Goal: Information Seeking & Learning: Learn about a topic

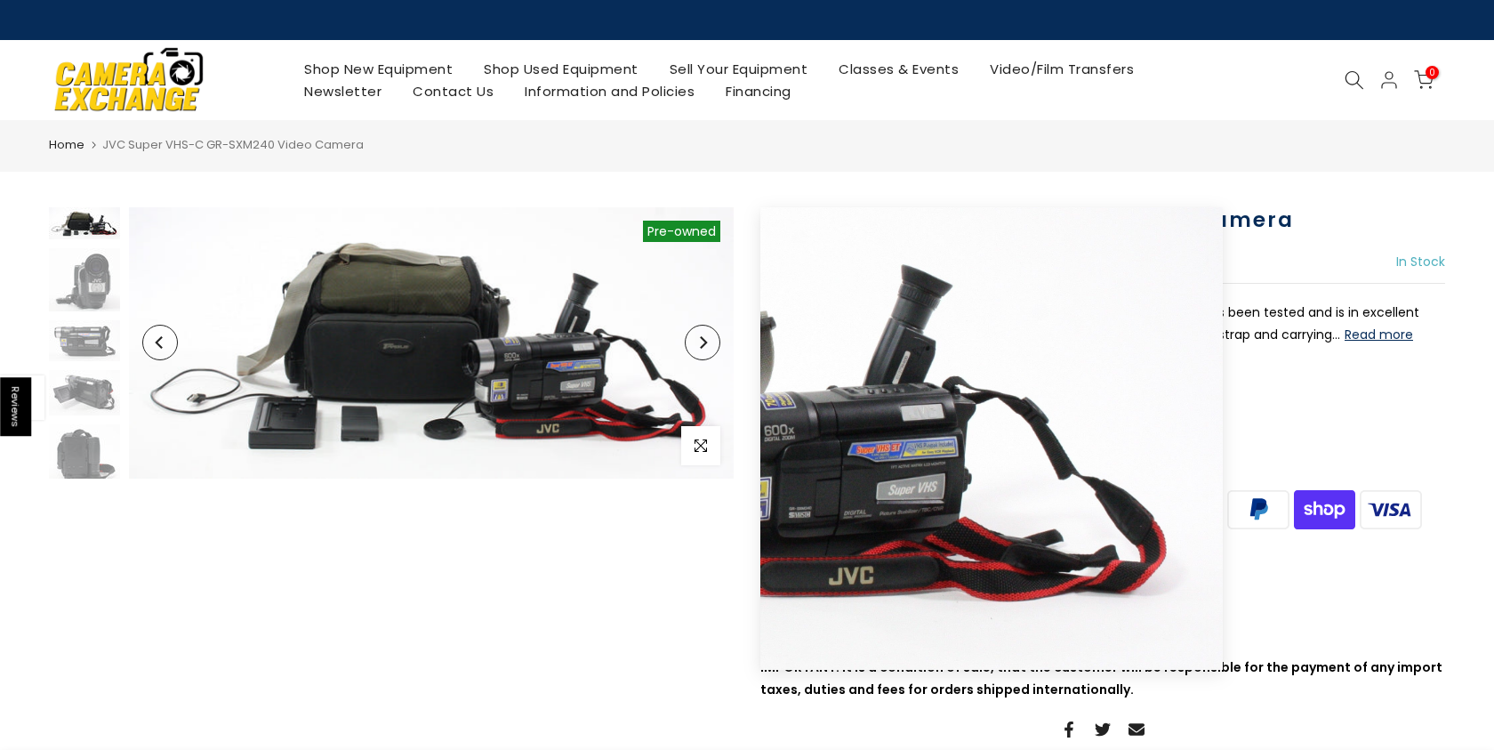
click at [705, 350] on button "Next" at bounding box center [703, 343] width 36 height 36
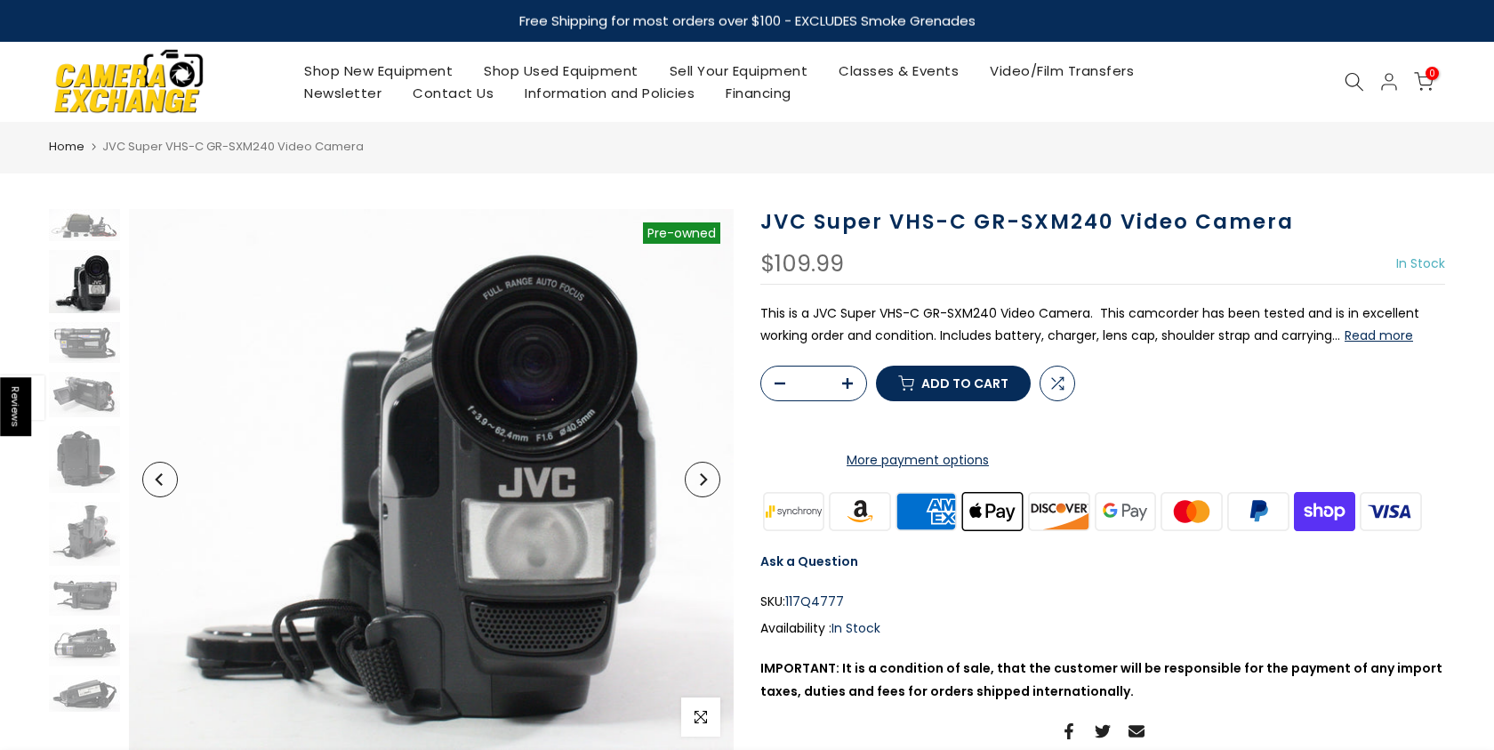
click at [702, 489] on button "Next" at bounding box center [703, 479] width 36 height 36
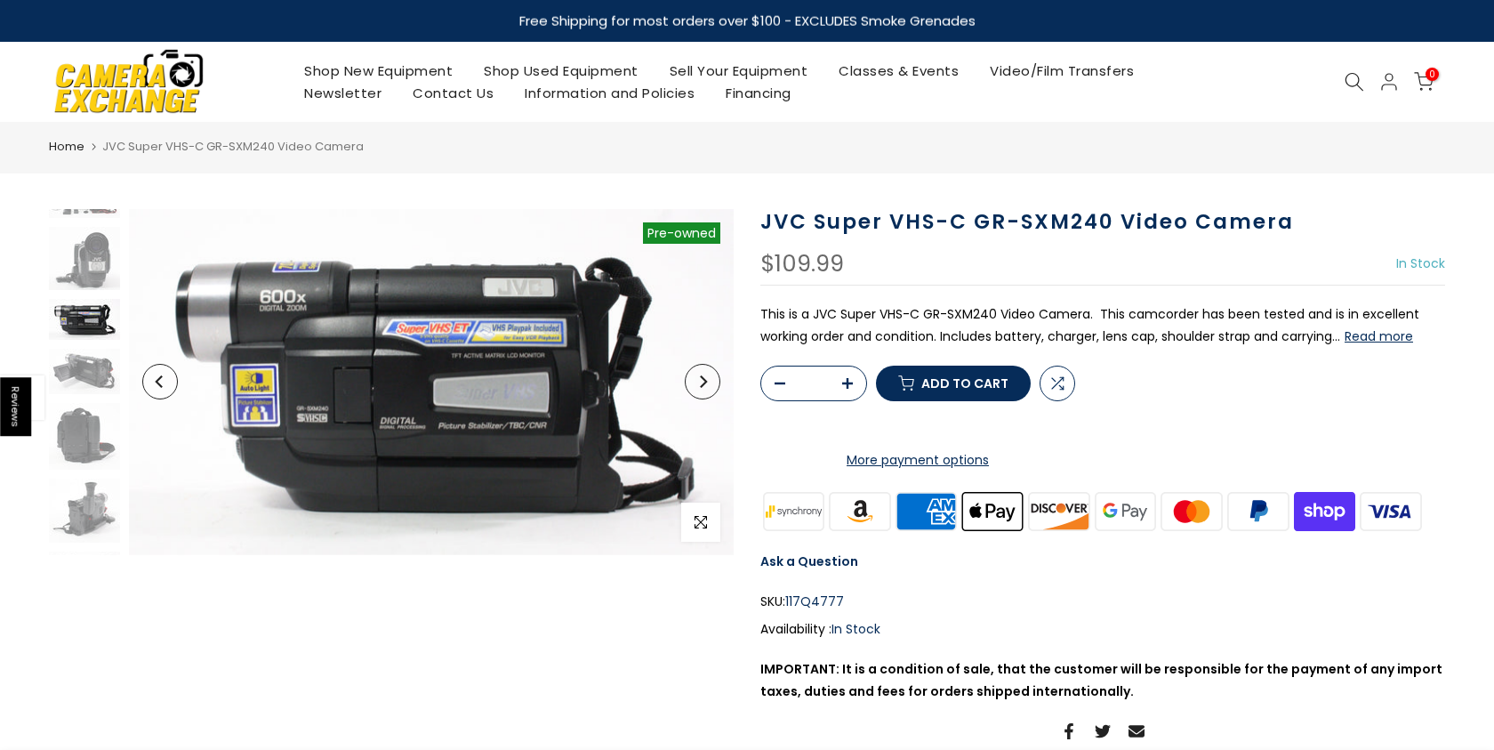
scroll to position [24, 0]
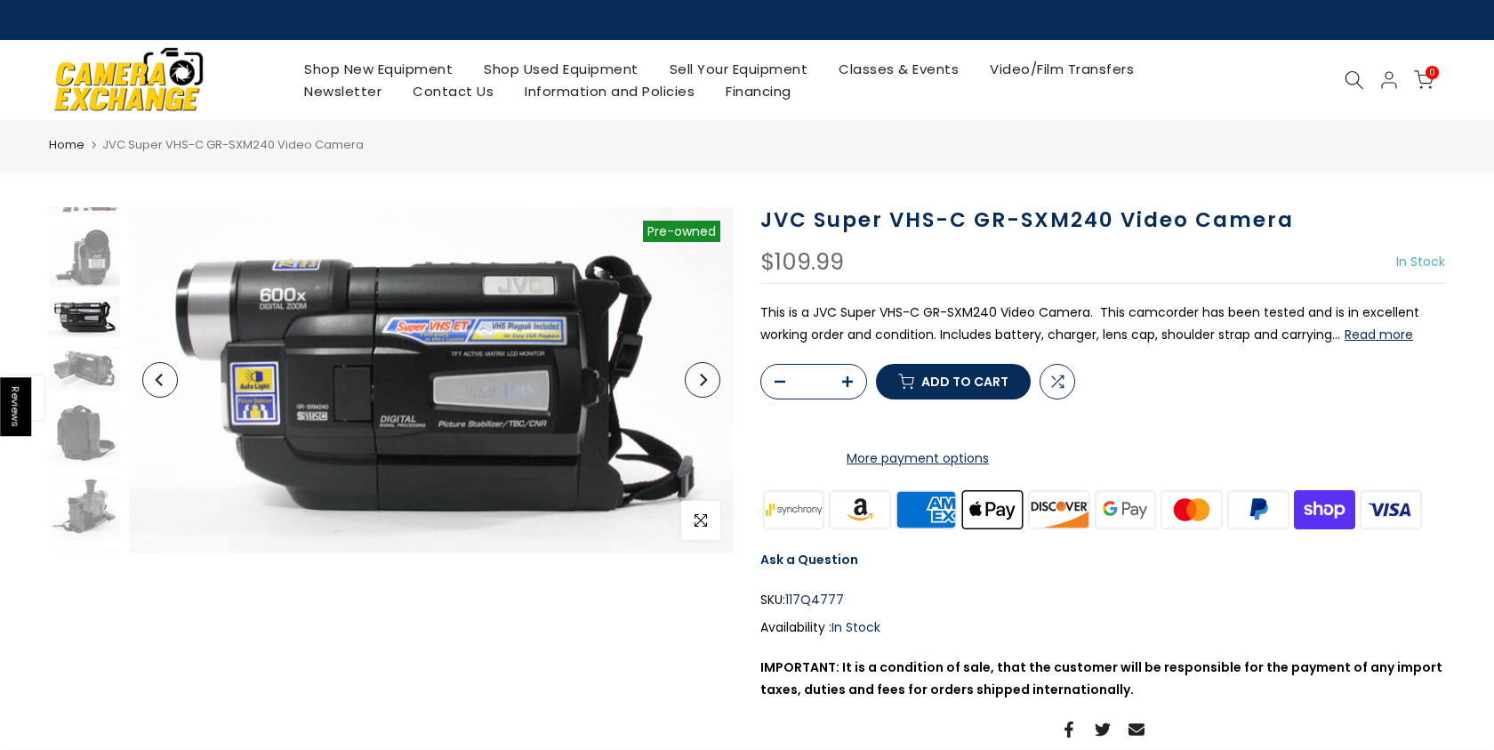
click at [698, 381] on icon "Next" at bounding box center [702, 379] width 12 height 12
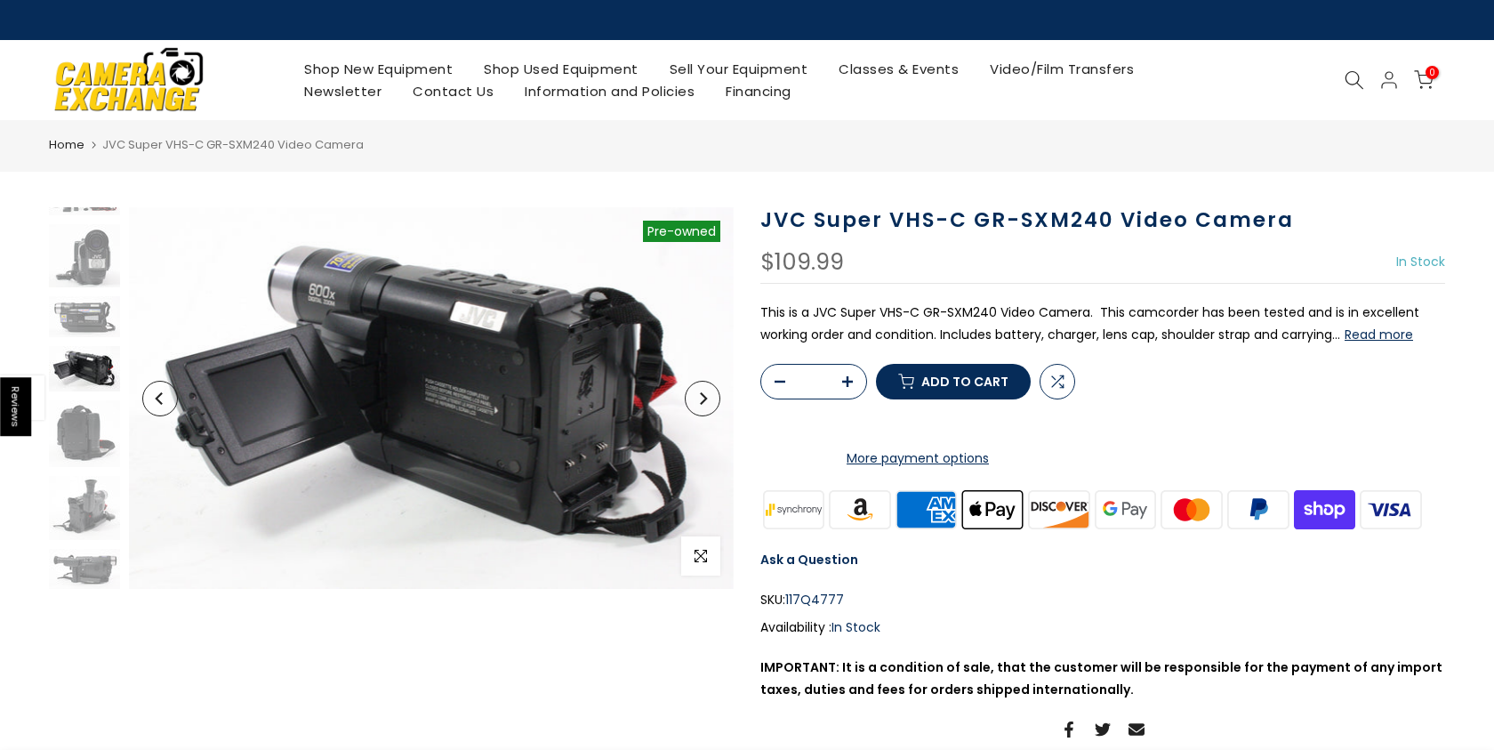
scroll to position [74, 0]
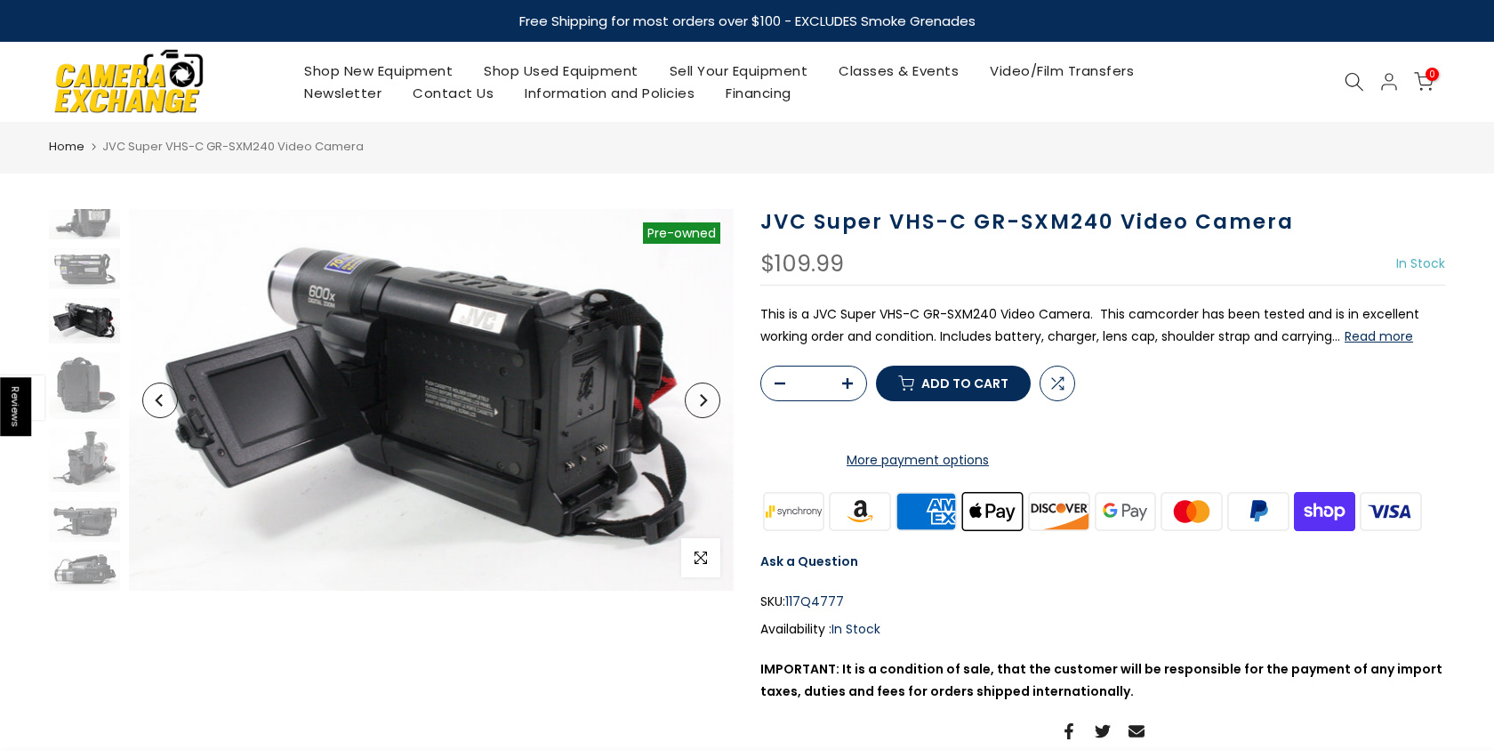
click at [702, 391] on button "Next" at bounding box center [703, 400] width 36 height 36
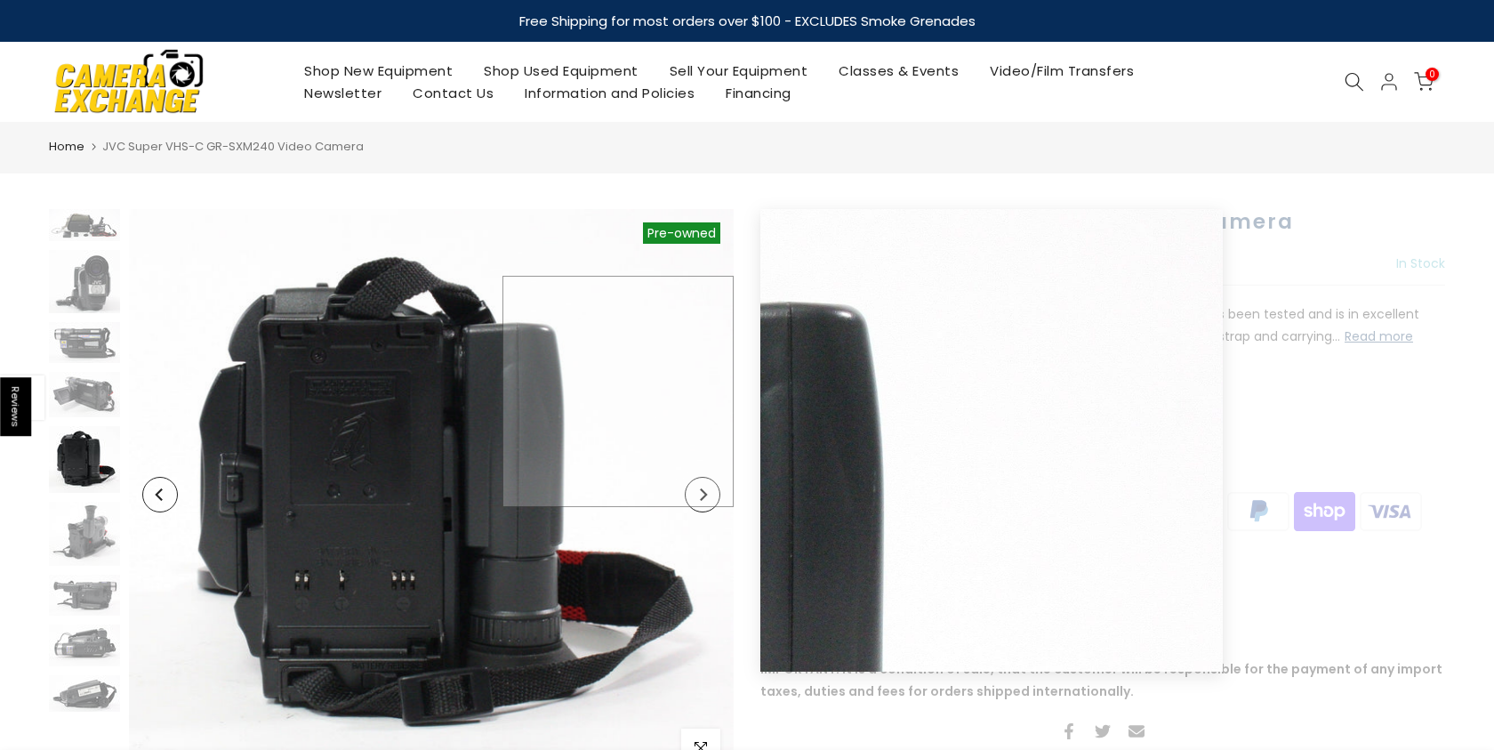
scroll to position [0, 0]
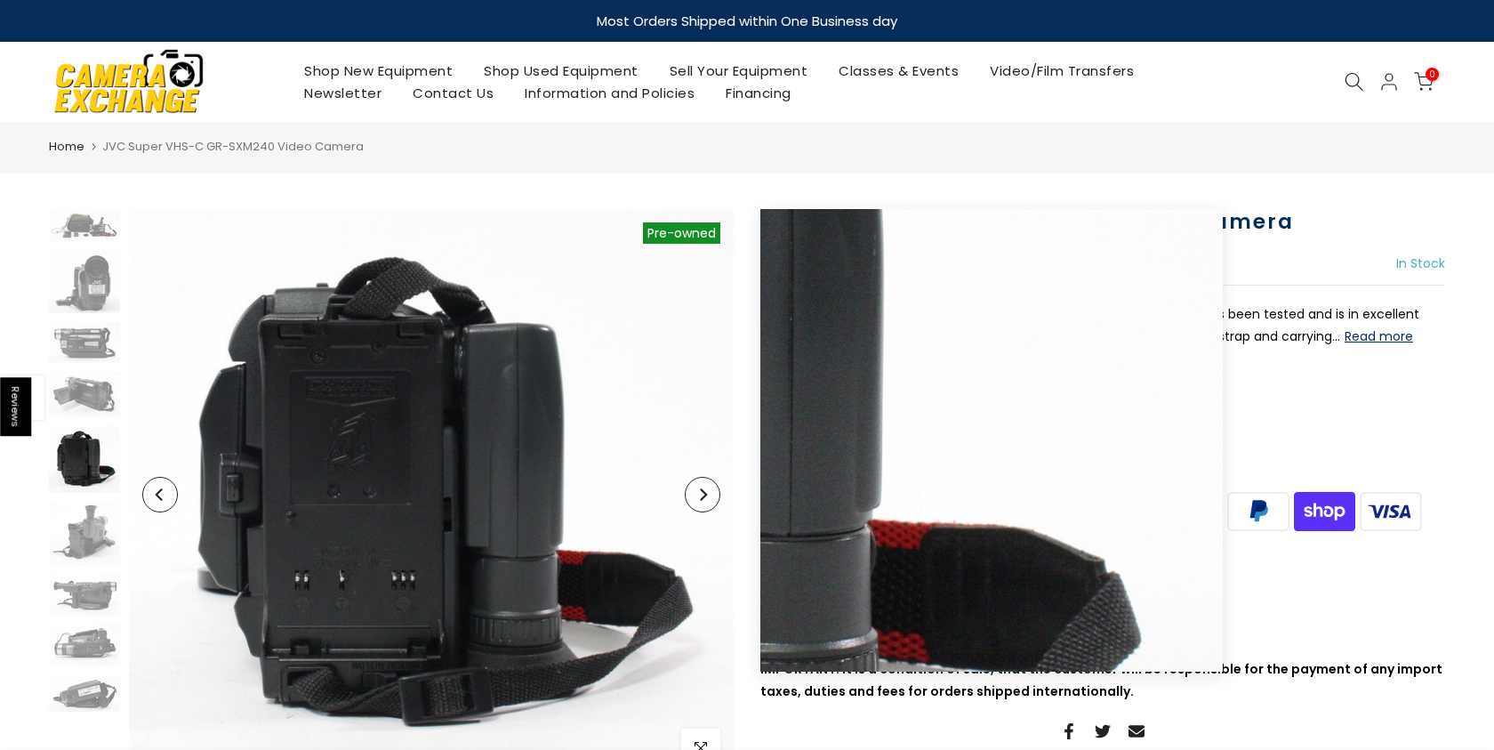
click at [714, 506] on button "Next" at bounding box center [703, 495] width 36 height 36
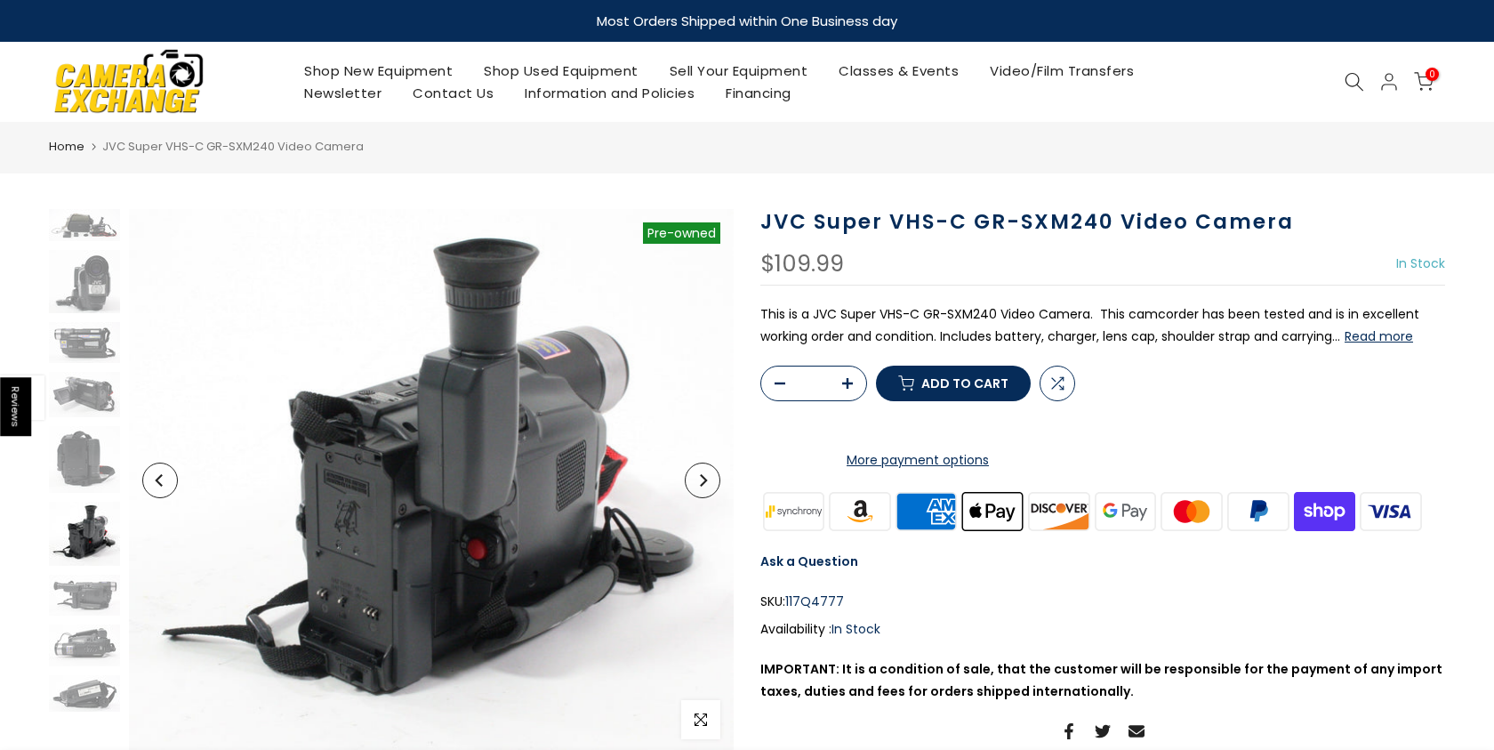
click at [705, 485] on icon "Next" at bounding box center [702, 480] width 12 height 12
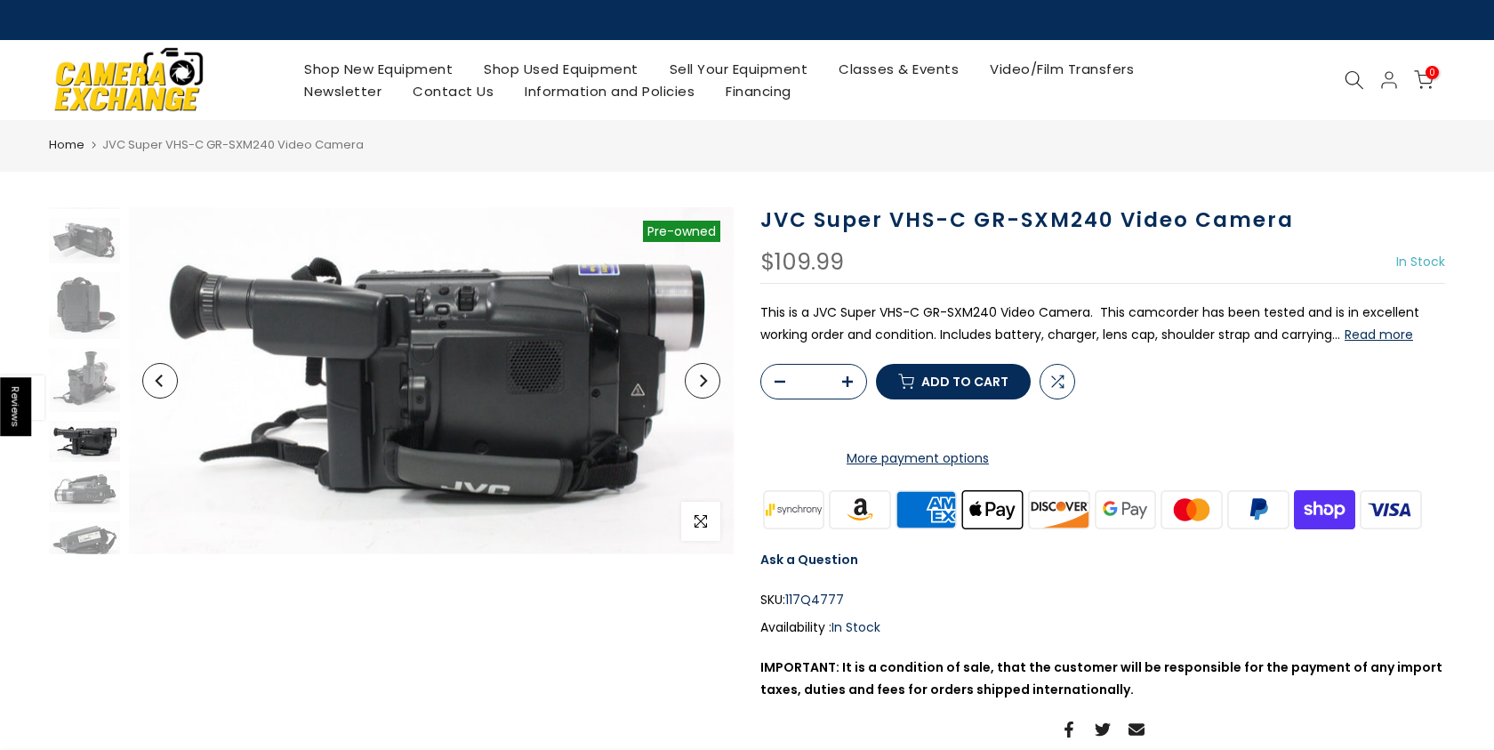
scroll to position [156, 0]
click at [701, 386] on button "Next" at bounding box center [703, 381] width 36 height 36
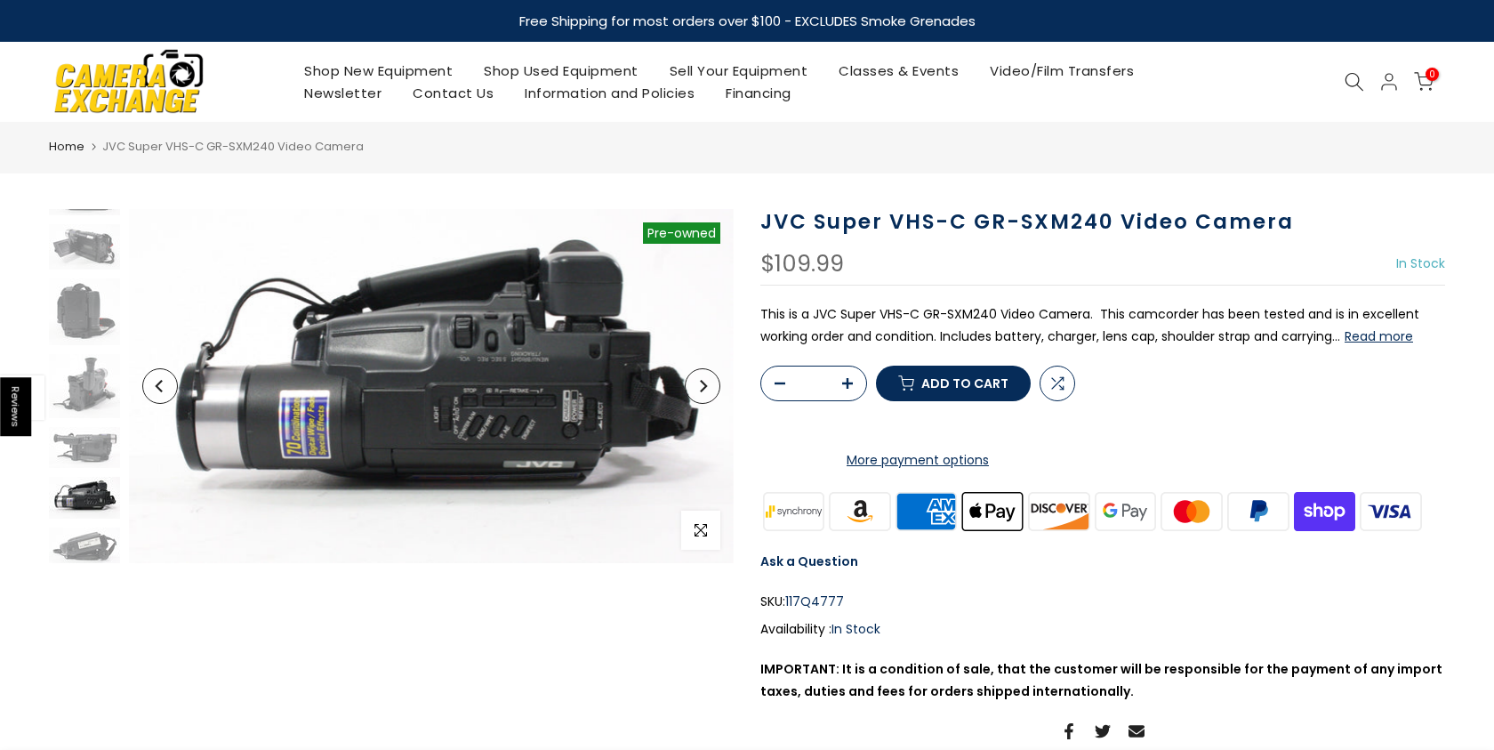
scroll to position [148, 0]
click at [701, 386] on icon "Next" at bounding box center [702, 386] width 12 height 12
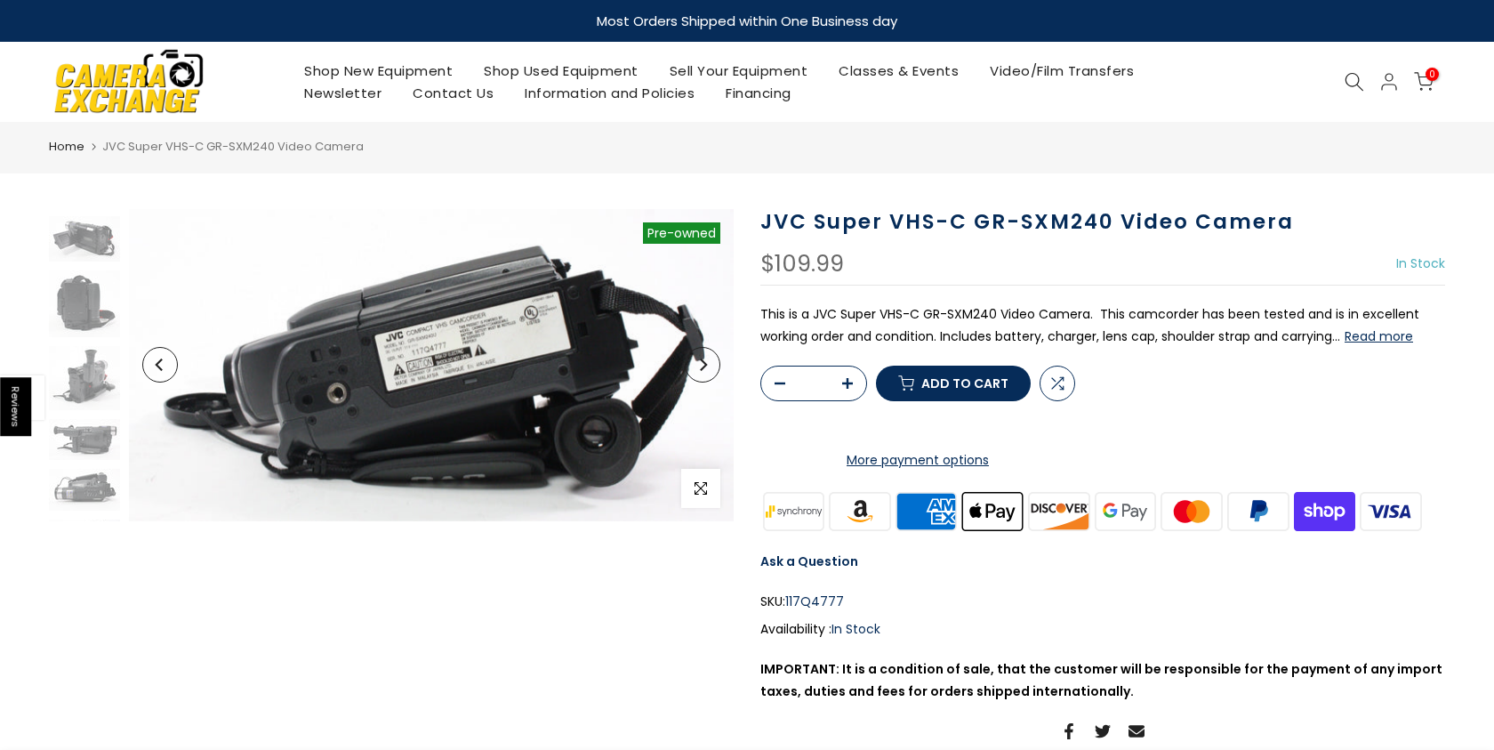
scroll to position [190, 0]
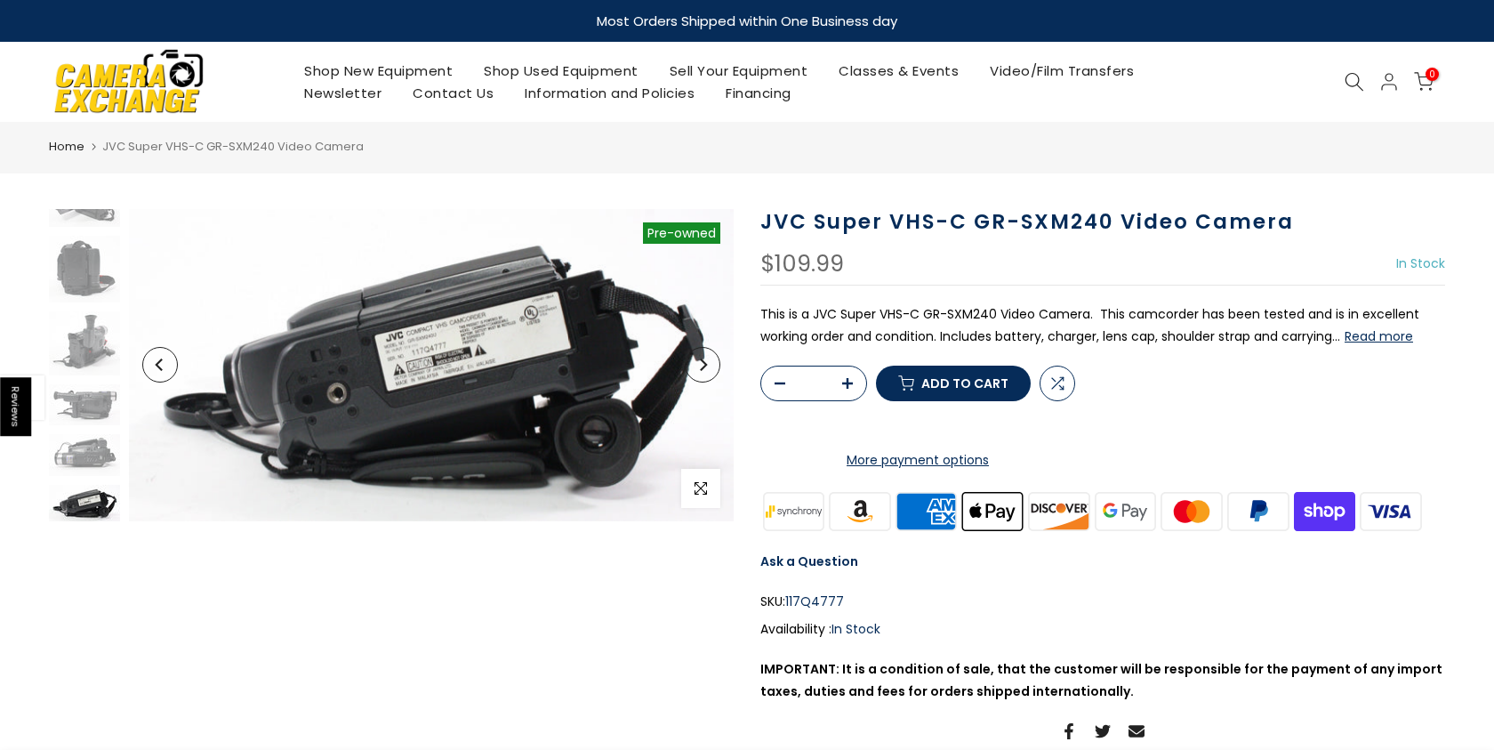
click at [707, 371] on button "Next" at bounding box center [703, 365] width 36 height 36
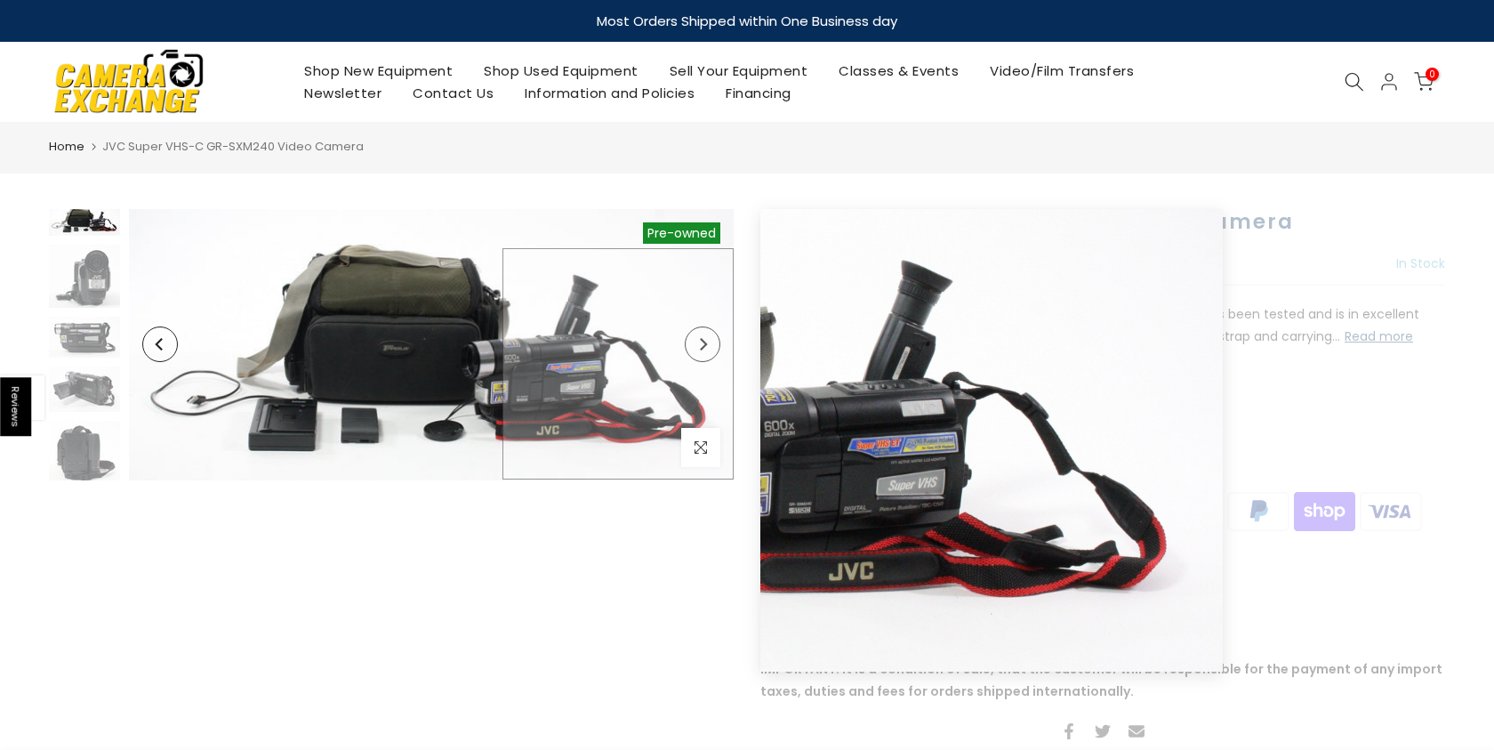
scroll to position [0, 0]
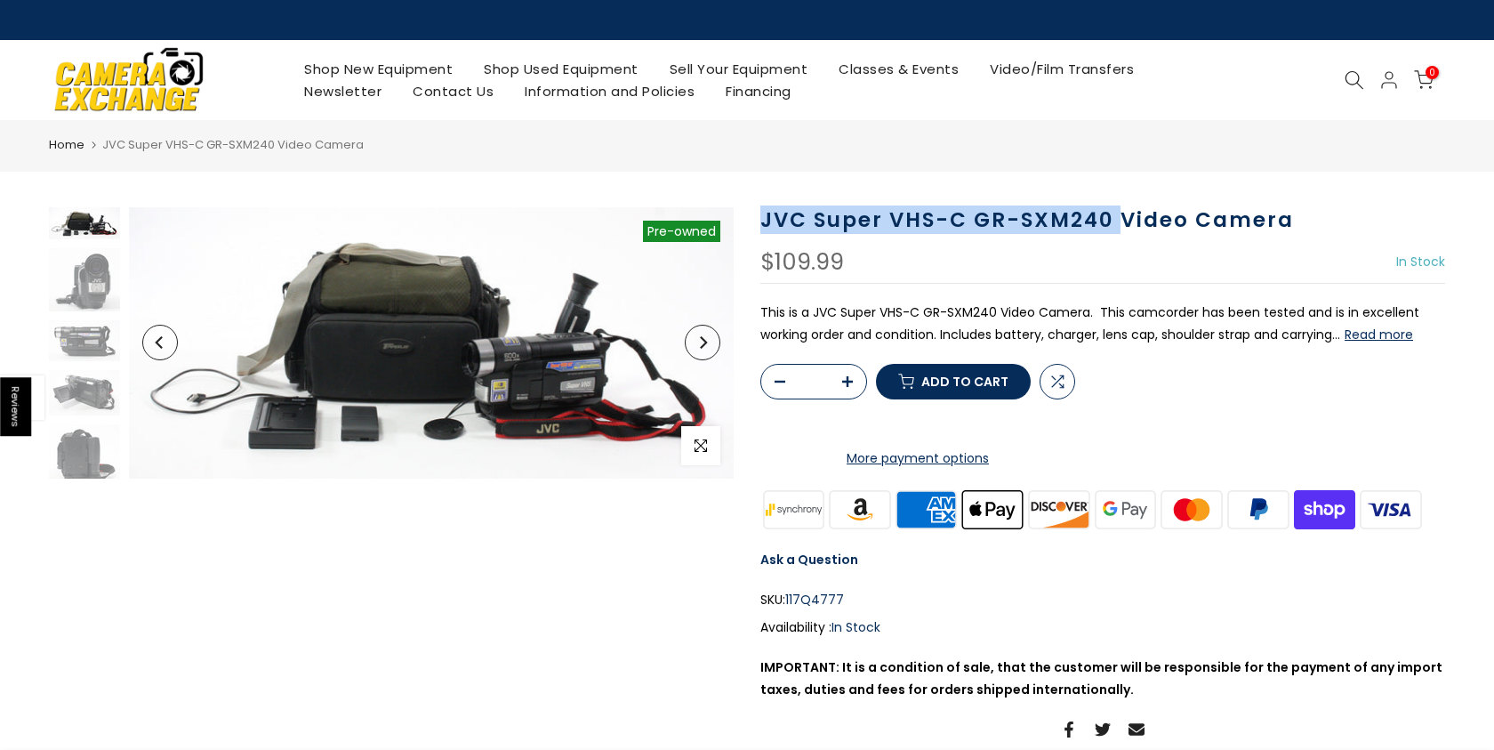
drag, startPoint x: 762, startPoint y: 218, endPoint x: 1119, endPoint y: 222, distance: 356.6
click at [1119, 222] on h1 "JVC Super VHS-C GR-SXM240 Video Camera" at bounding box center [1102, 220] width 685 height 26
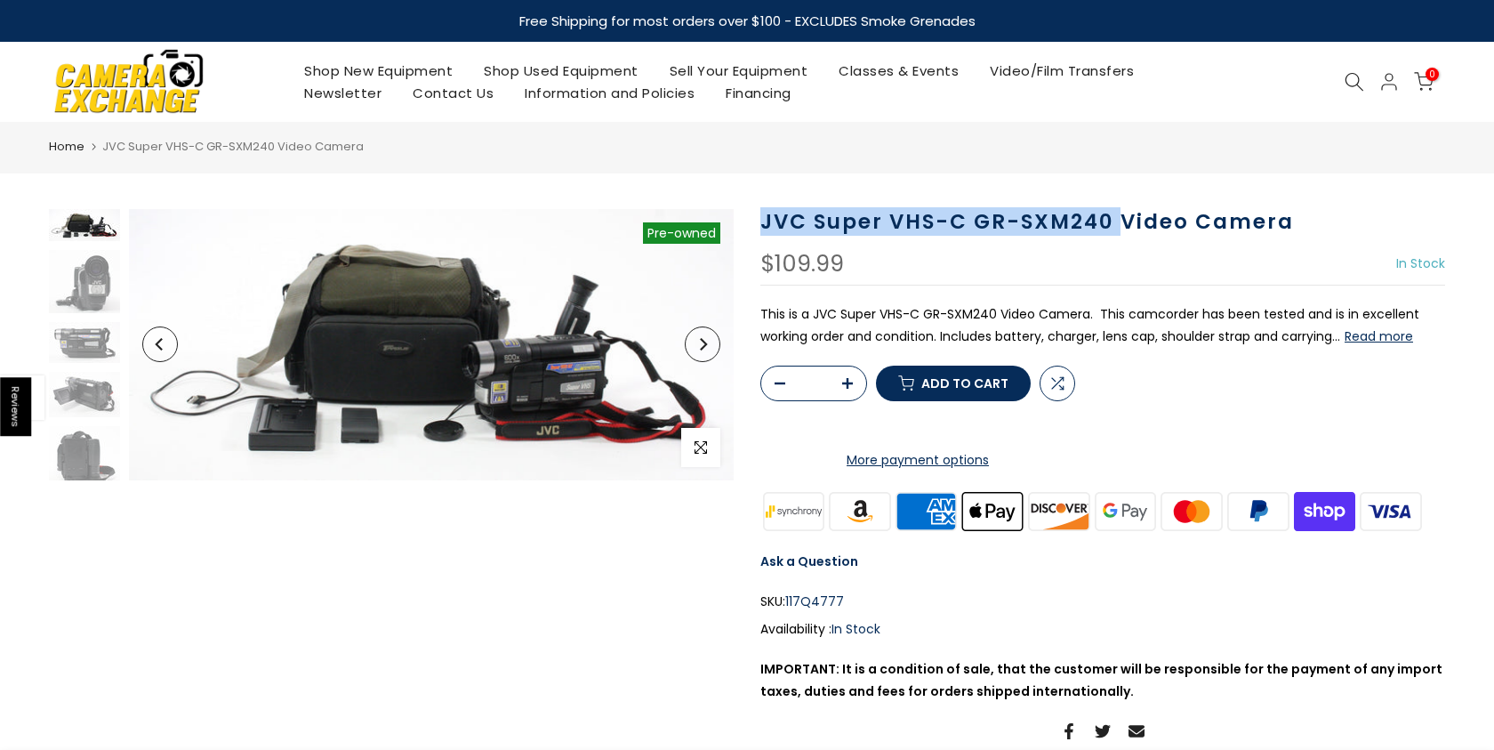
copy h1 "JVC Super VHS-C GR-SXM240"
